Goal: Information Seeking & Learning: Compare options

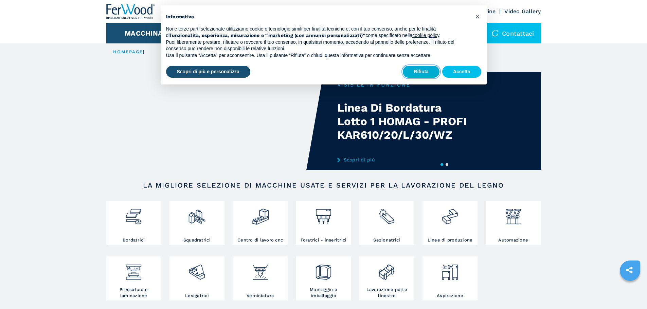
click at [418, 75] on button "Rifiuta" at bounding box center [421, 72] width 37 height 12
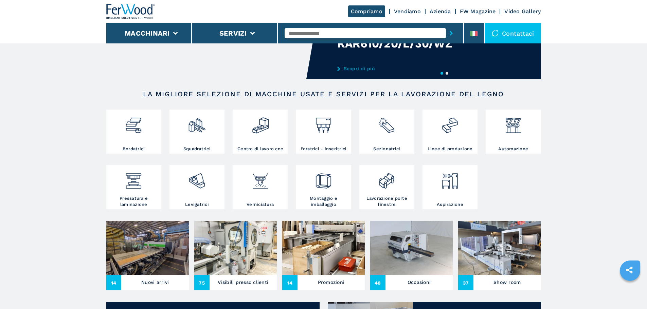
scroll to position [102, 0]
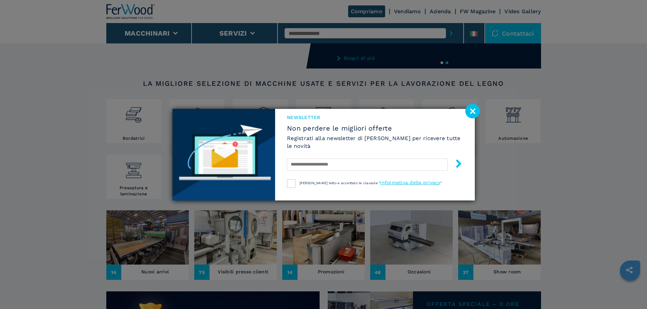
click at [471, 110] on image at bounding box center [472, 111] width 15 height 15
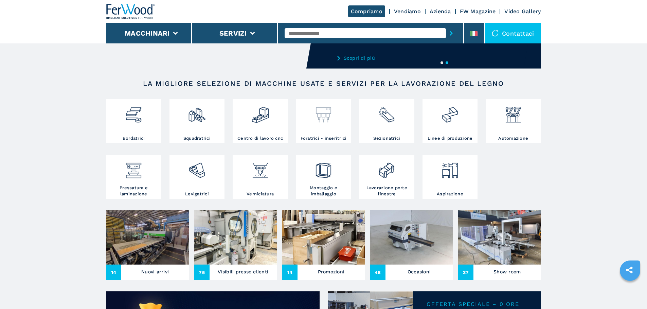
click at [315, 123] on img at bounding box center [323, 112] width 18 height 23
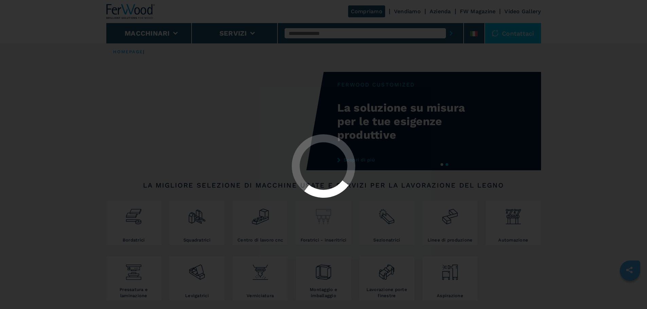
select select "**********"
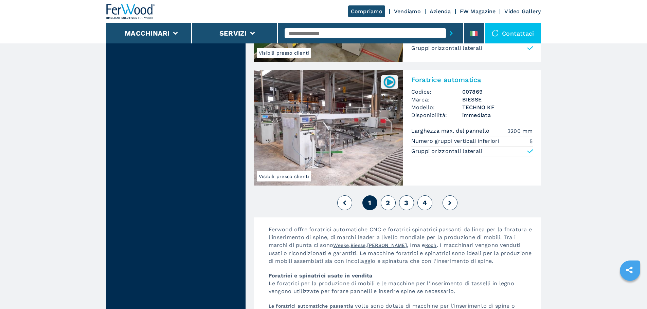
scroll to position [1494, 0]
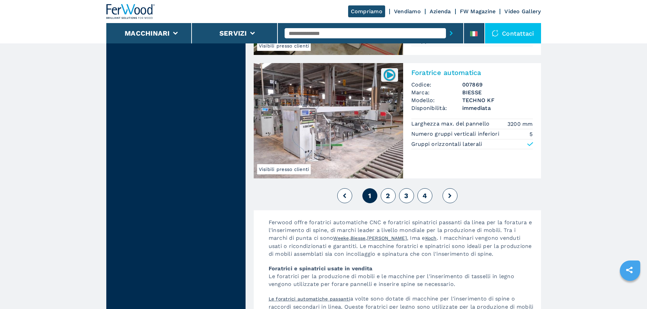
click at [396, 191] on div "1 2 3 4" at bounding box center [397, 196] width 287 height 18
click at [390, 196] on button "2" at bounding box center [388, 195] width 15 height 15
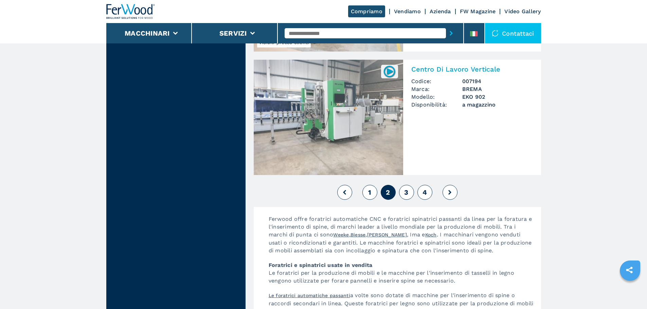
scroll to position [1505, 0]
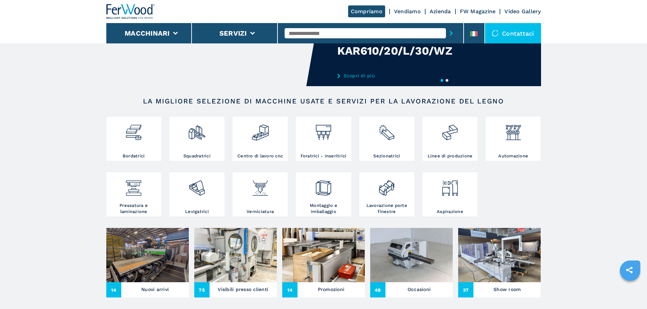
scroll to position [102, 0]
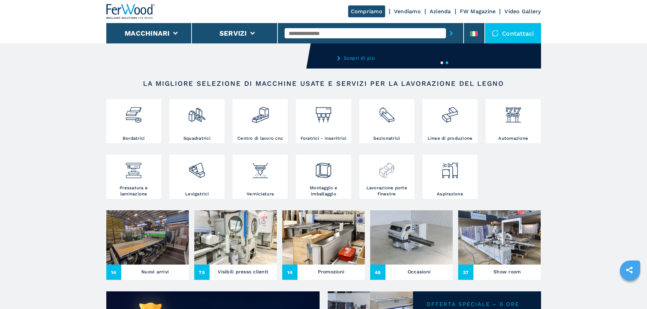
click at [390, 185] on div at bounding box center [387, 170] width 52 height 29
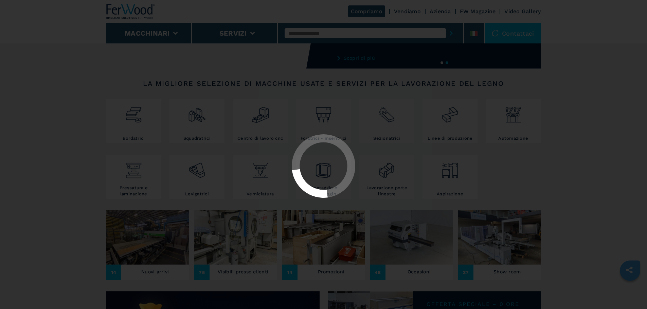
select select "**********"
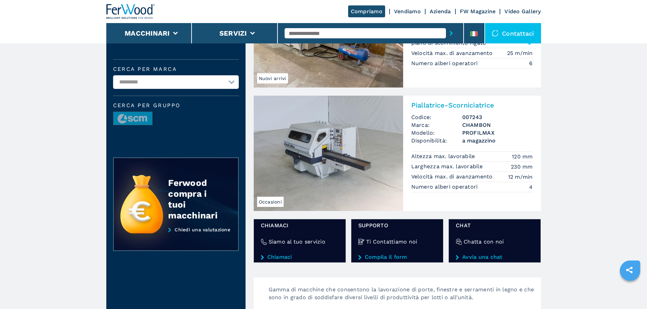
scroll to position [102, 0]
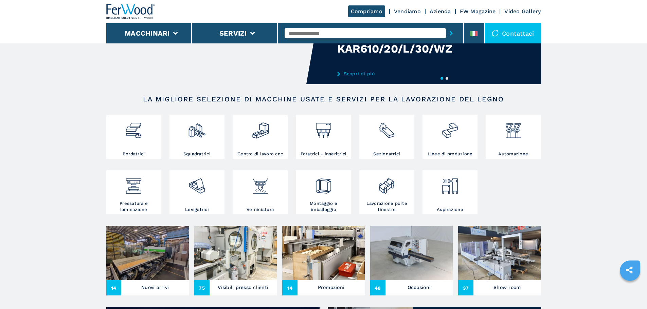
scroll to position [102, 0]
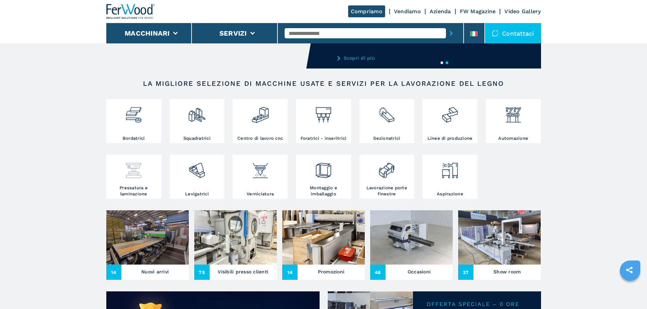
click at [128, 177] on img at bounding box center [134, 167] width 18 height 23
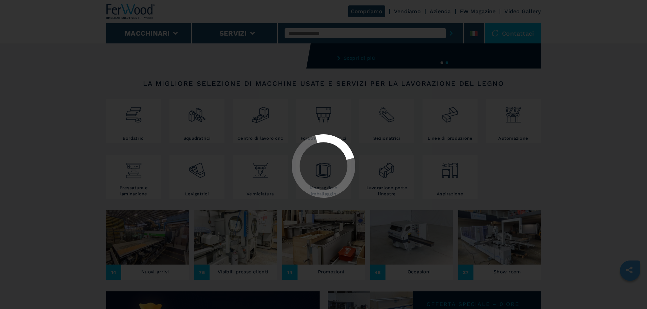
select select "**********"
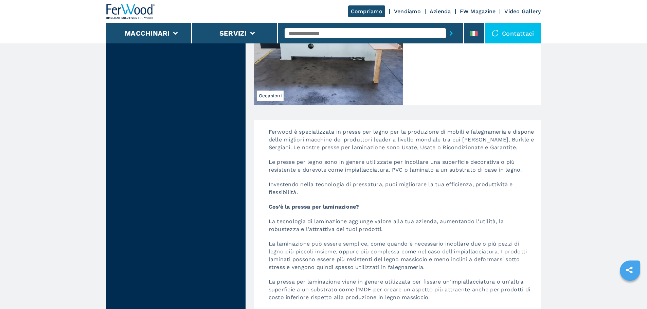
scroll to position [1324, 0]
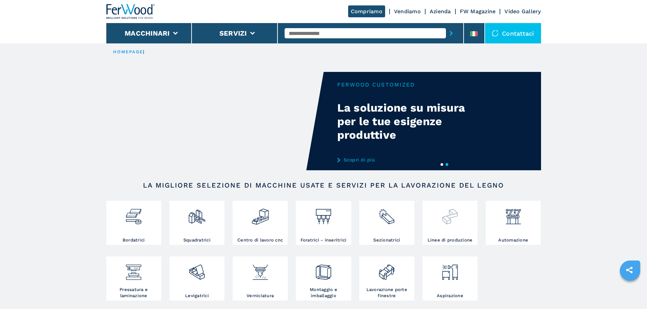
click at [461, 221] on div at bounding box center [450, 214] width 52 height 23
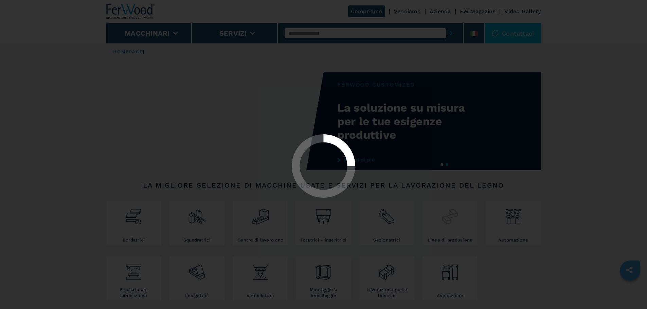
select select "**********"
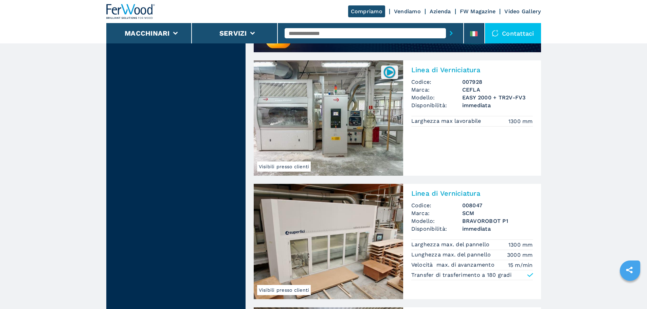
scroll to position [577, 0]
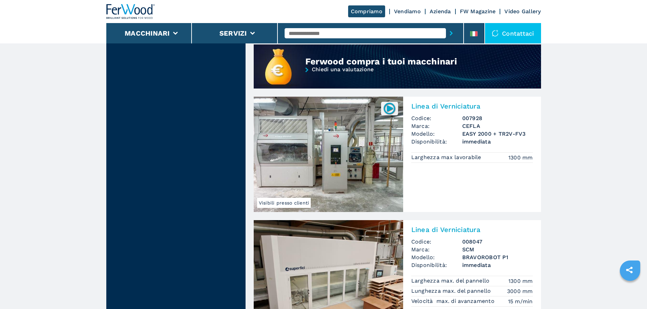
click at [281, 151] on img at bounding box center [328, 154] width 149 height 115
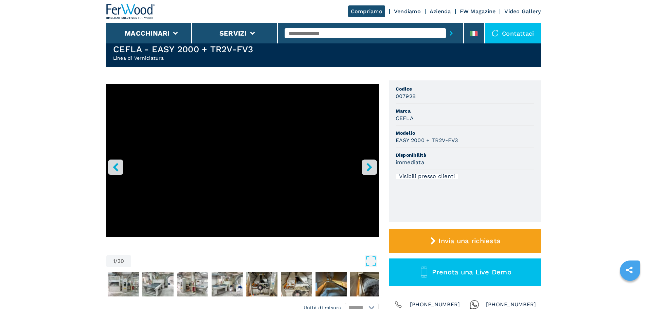
scroll to position [34, 0]
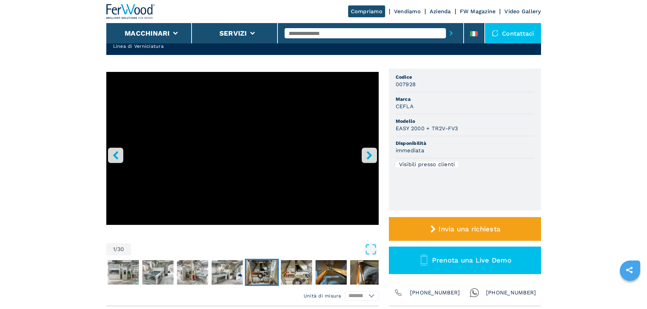
click at [251, 273] on img "Go to Slide 6" at bounding box center [261, 272] width 31 height 24
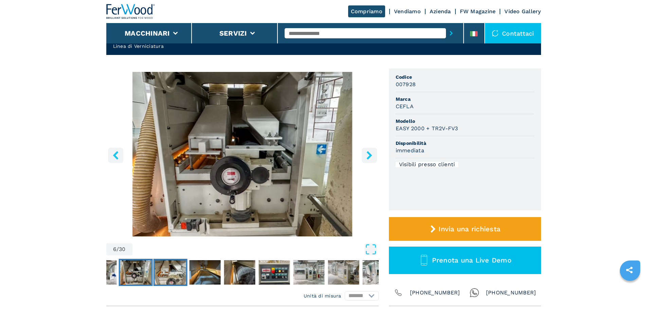
click at [177, 271] on img "Go to Slide 7" at bounding box center [169, 272] width 31 height 24
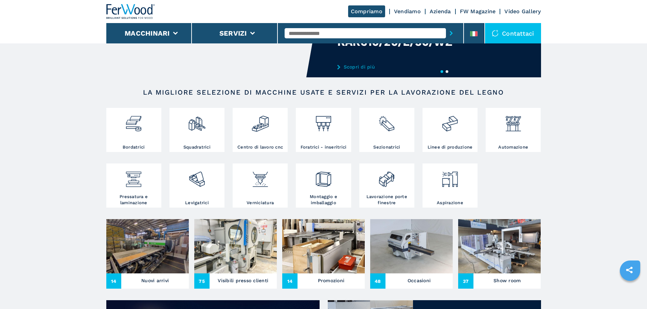
scroll to position [102, 0]
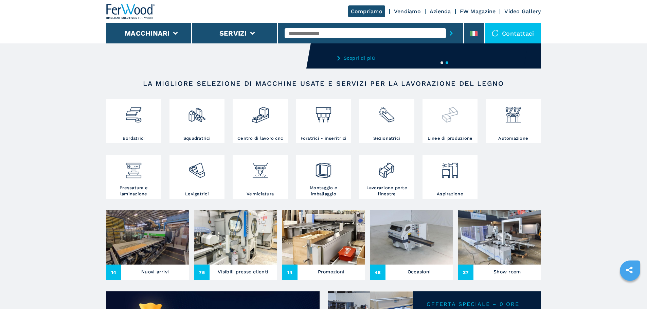
click at [444, 126] on div at bounding box center [450, 118] width 52 height 35
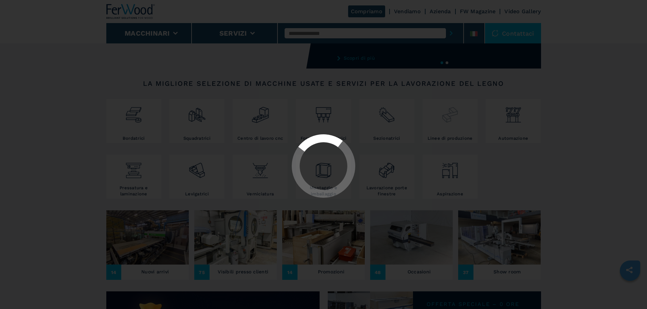
select select "**********"
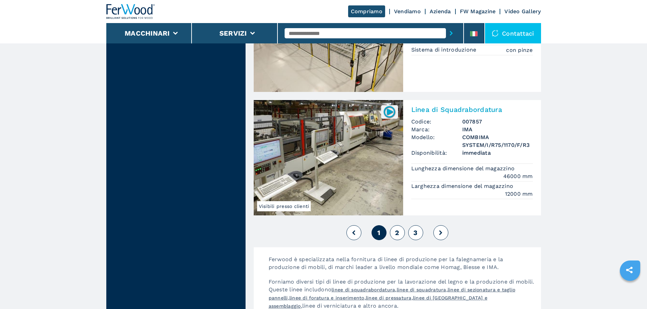
scroll to position [1595, 0]
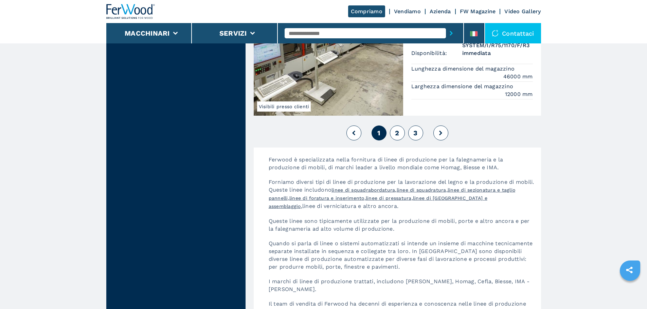
click at [394, 133] on button "2" at bounding box center [397, 133] width 15 height 15
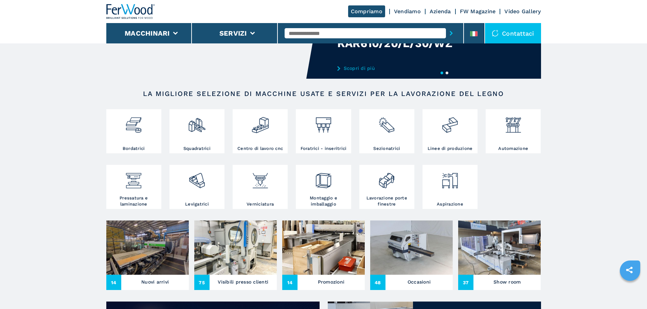
scroll to position [136, 0]
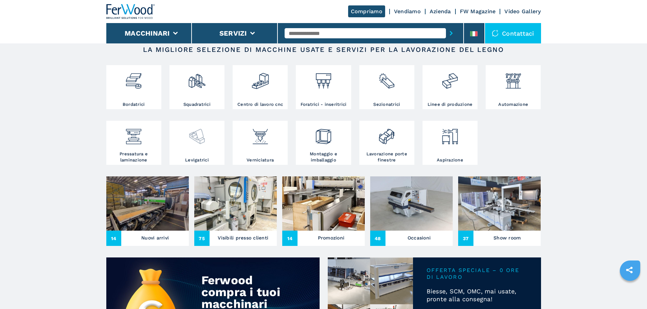
click at [201, 145] on img at bounding box center [197, 134] width 18 height 23
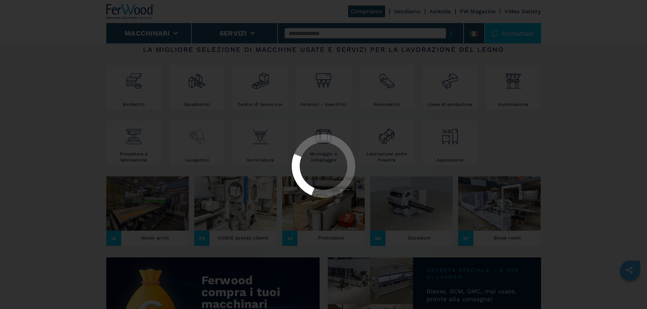
select select "**********"
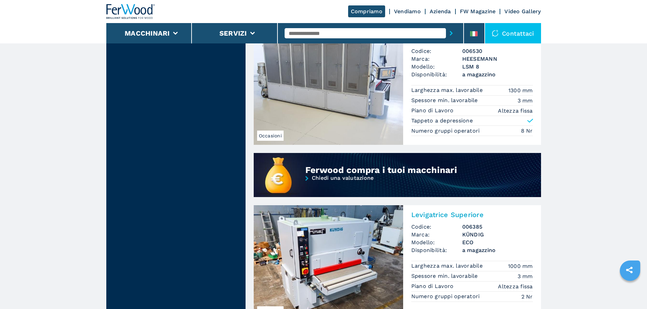
scroll to position [339, 0]
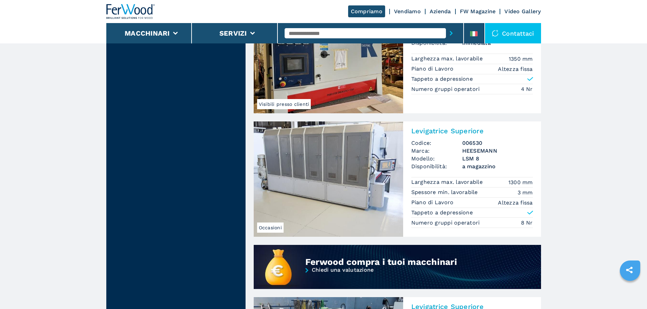
click at [316, 164] on img at bounding box center [328, 179] width 149 height 115
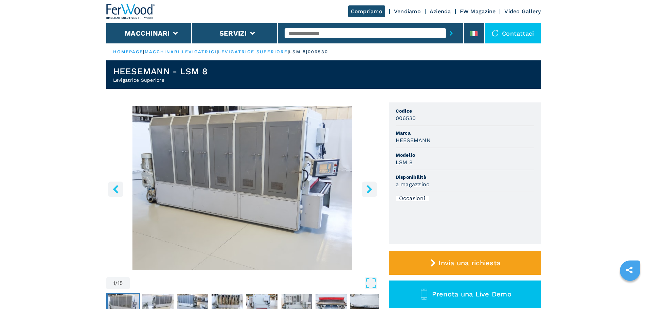
click at [373, 190] on icon "right-button" at bounding box center [369, 189] width 8 height 8
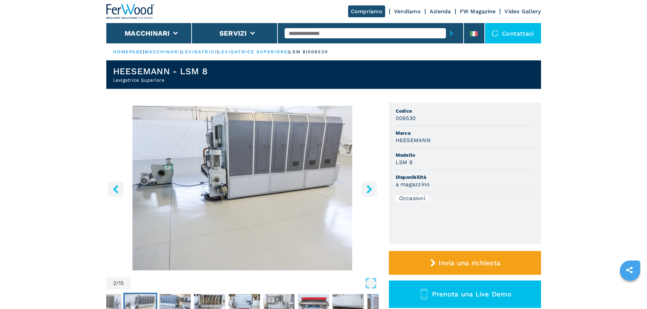
click at [373, 189] on icon "right-button" at bounding box center [369, 189] width 8 height 8
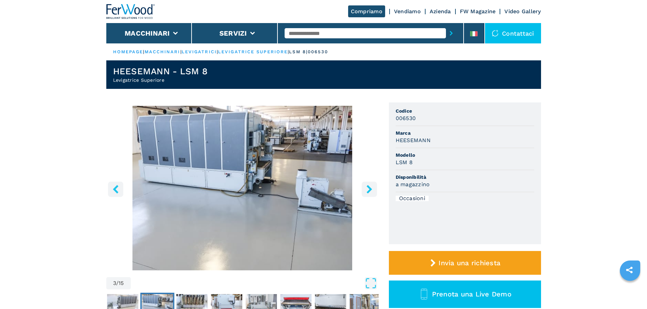
click at [373, 189] on icon "right-button" at bounding box center [369, 189] width 8 height 8
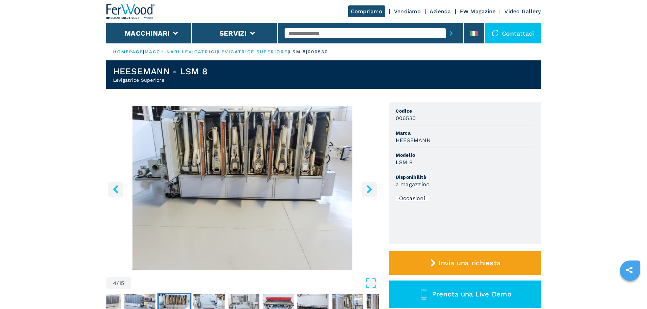
click at [373, 189] on icon "right-button" at bounding box center [369, 189] width 8 height 8
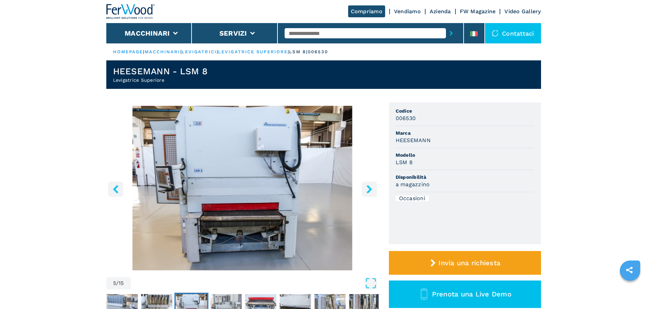
click at [373, 189] on icon "right-button" at bounding box center [369, 189] width 8 height 8
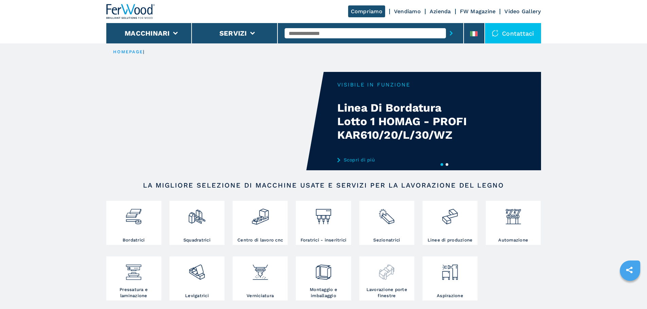
click at [365, 287] on div at bounding box center [387, 272] width 52 height 29
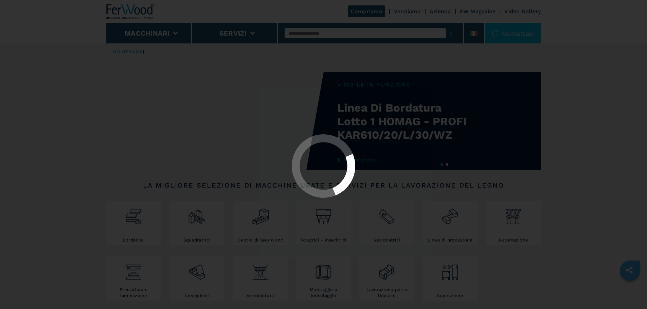
select select "**********"
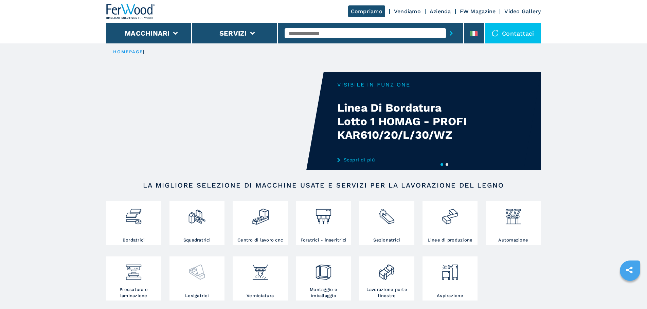
click at [195, 281] on img at bounding box center [197, 269] width 18 height 23
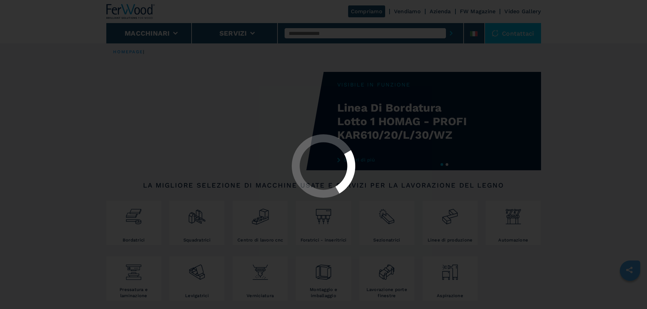
select select "**********"
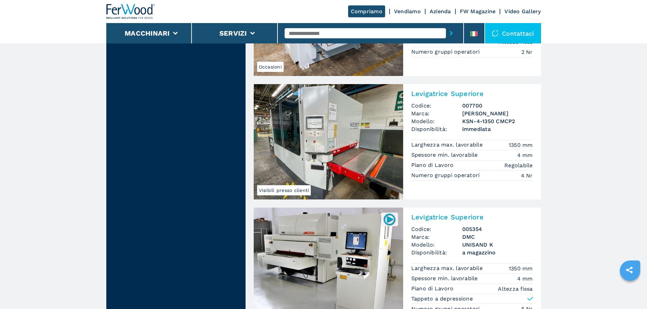
scroll to position [679, 0]
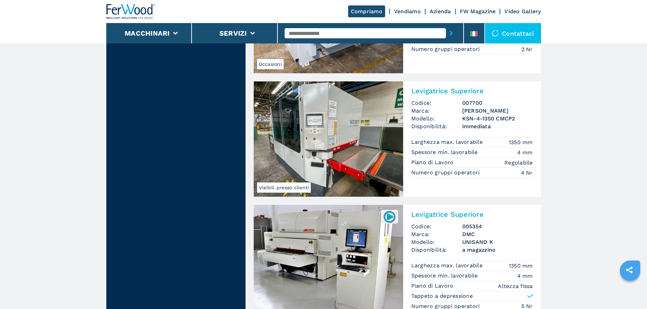
click at [348, 123] on img at bounding box center [328, 138] width 149 height 115
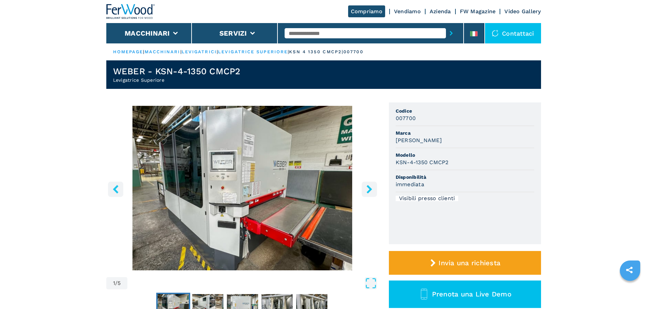
click at [369, 190] on icon "right-button" at bounding box center [368, 189] width 5 height 8
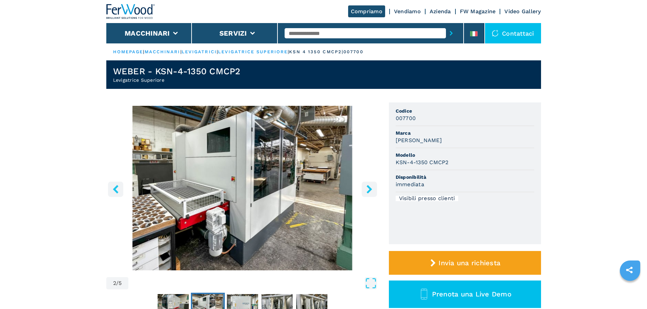
click at [369, 190] on icon "right-button" at bounding box center [368, 189] width 5 height 8
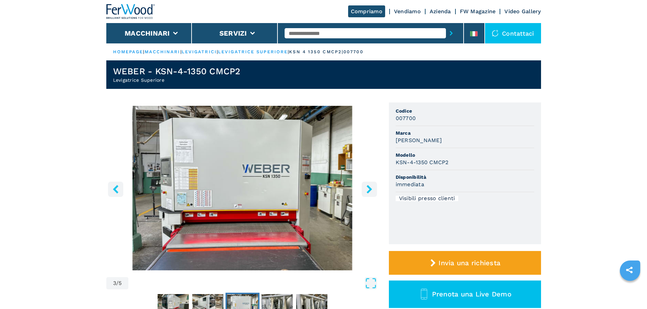
click at [369, 190] on icon "right-button" at bounding box center [368, 189] width 5 height 8
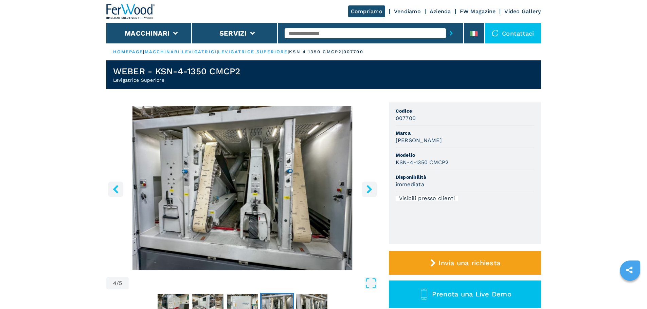
click at [369, 190] on icon "right-button" at bounding box center [368, 189] width 5 height 8
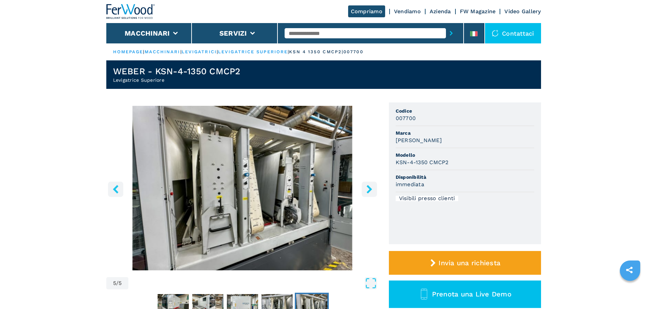
click at [369, 190] on icon "right-button" at bounding box center [368, 189] width 5 height 8
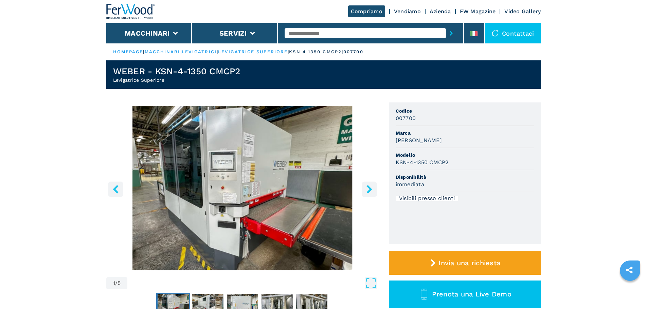
click at [369, 190] on icon "right-button" at bounding box center [368, 189] width 5 height 8
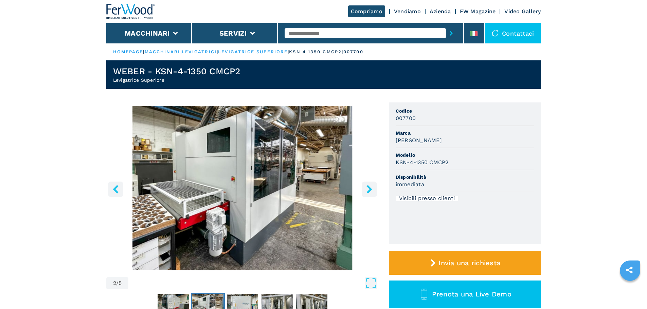
click at [369, 190] on icon "right-button" at bounding box center [368, 189] width 5 height 8
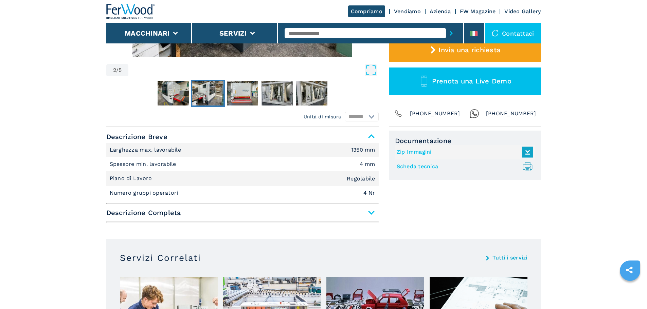
scroll to position [204, 0]
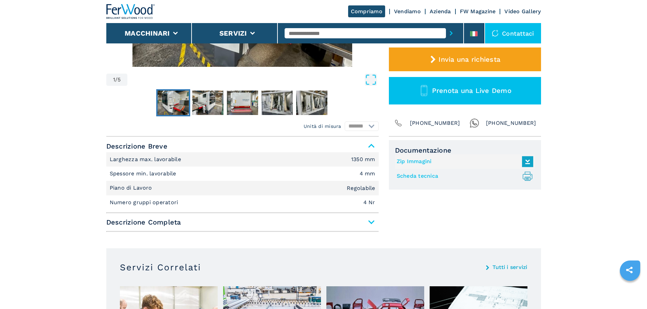
select select "**********"
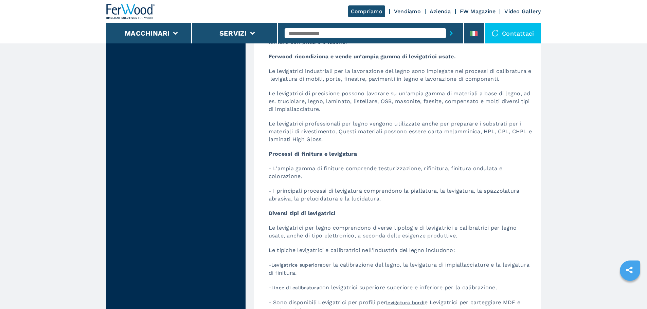
scroll to position [1222, 0]
